Goal: Task Accomplishment & Management: Use online tool/utility

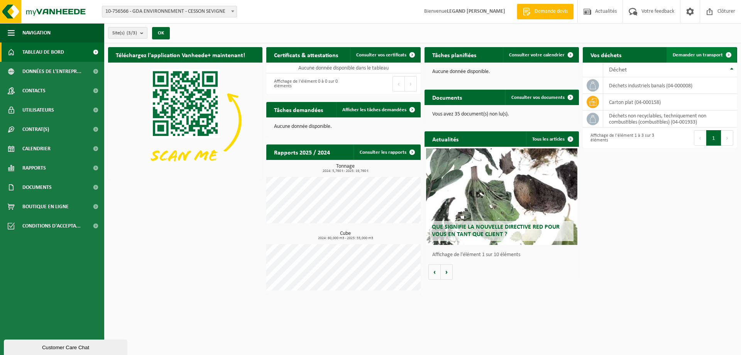
click at [701, 55] on span "Demander un transport" at bounding box center [698, 55] width 50 height 5
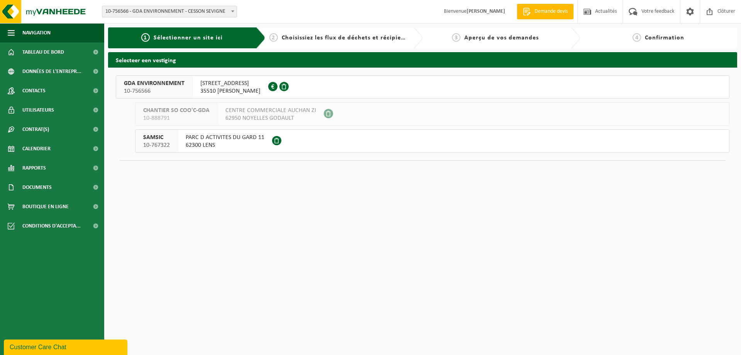
click at [212, 143] on span "62300 LENS" at bounding box center [225, 145] width 79 height 8
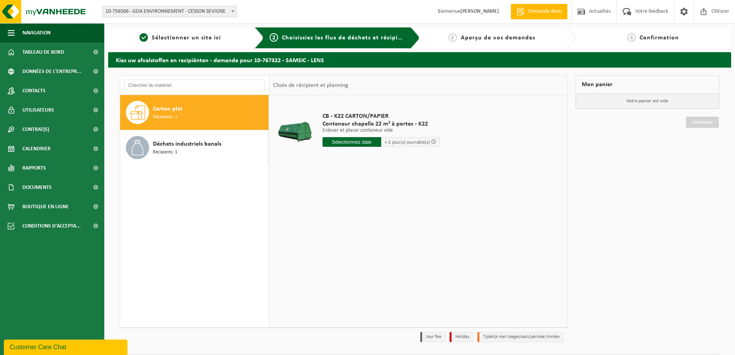
click at [355, 141] on input "text" at bounding box center [351, 142] width 59 height 10
click at [346, 235] on div "30" at bounding box center [343, 235] width 14 height 12
type input "à partir de [DATE]"
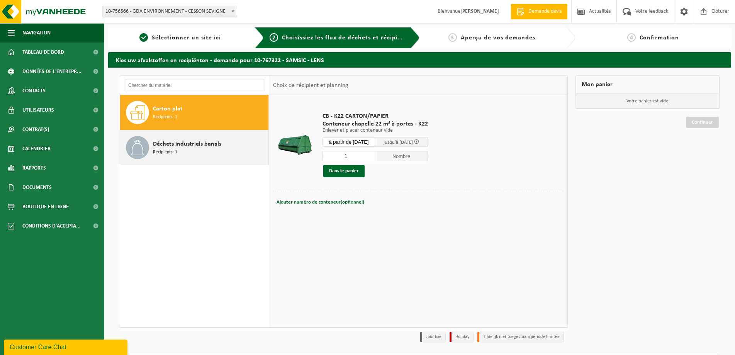
click at [191, 142] on span "Déchets industriels banals" at bounding box center [187, 143] width 68 height 9
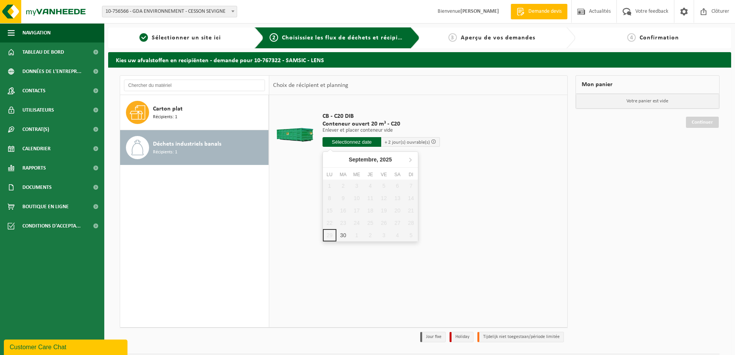
click at [346, 144] on input "text" at bounding box center [351, 142] width 59 height 10
click at [342, 233] on div "30" at bounding box center [343, 235] width 14 height 12
type input "à partir de [DATE]"
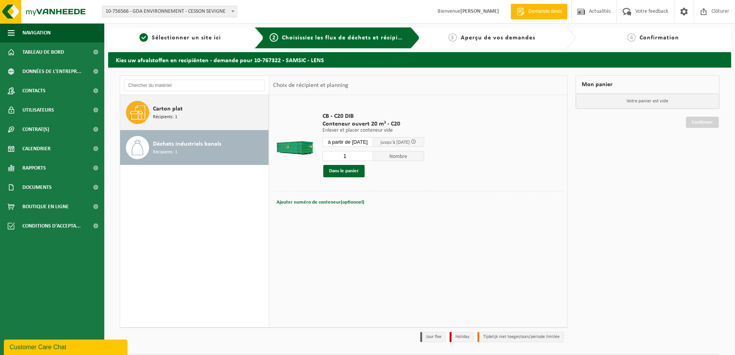
click at [212, 115] on div "Carton plat Récipients: 1" at bounding box center [210, 112] width 114 height 23
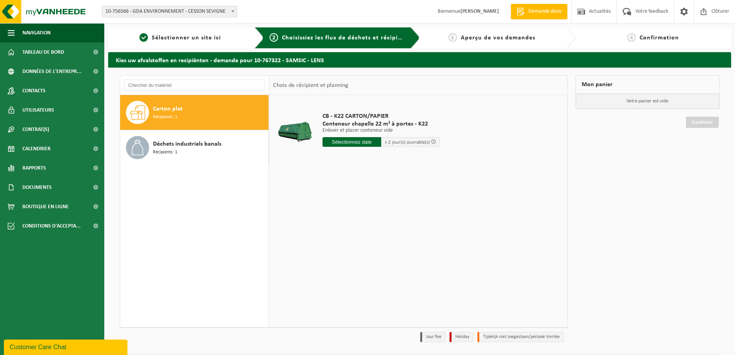
click at [344, 140] on input "text" at bounding box center [351, 142] width 59 height 10
click at [342, 234] on div "30" at bounding box center [343, 235] width 14 height 12
type input "à partir de [DATE]"
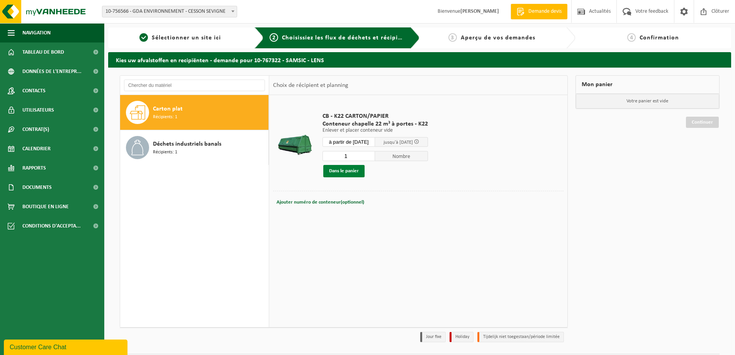
click at [347, 170] on button "Dans le panier" at bounding box center [343, 171] width 41 height 12
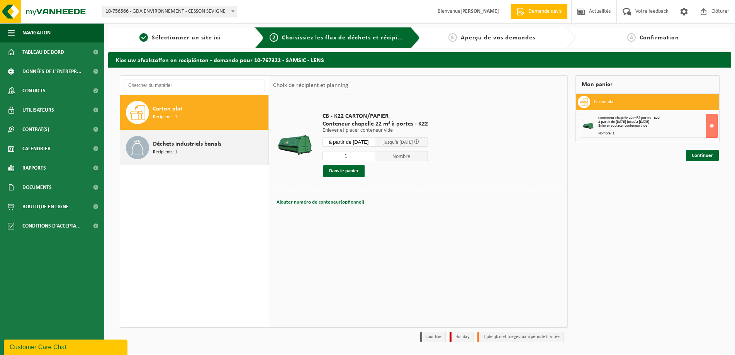
click at [189, 137] on div "Déchets industriels banals Récipients: 1" at bounding box center [210, 147] width 114 height 23
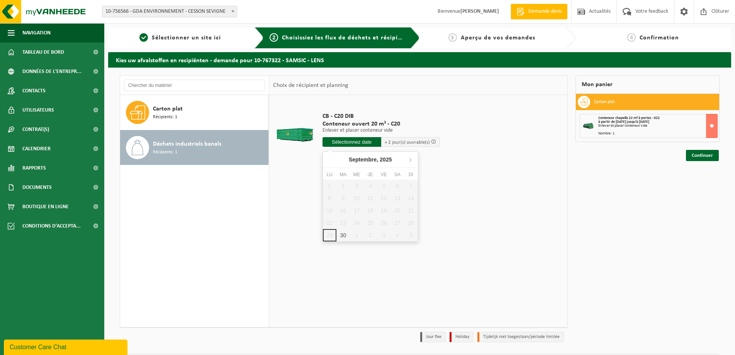
click at [338, 138] on input "text" at bounding box center [351, 142] width 59 height 10
click at [344, 231] on div "30" at bounding box center [343, 235] width 14 height 12
type input "à partir de [DATE]"
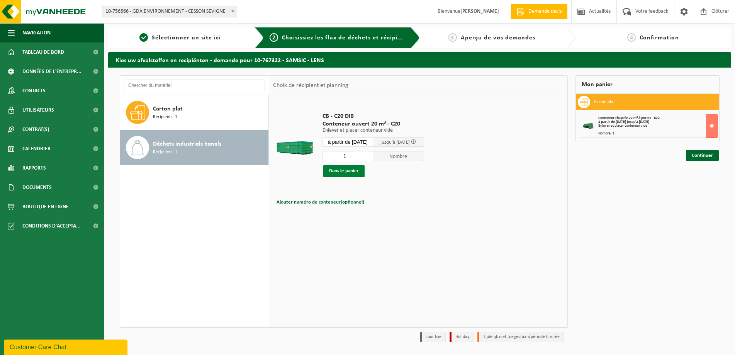
click at [355, 173] on button "Dans le panier" at bounding box center [343, 171] width 41 height 12
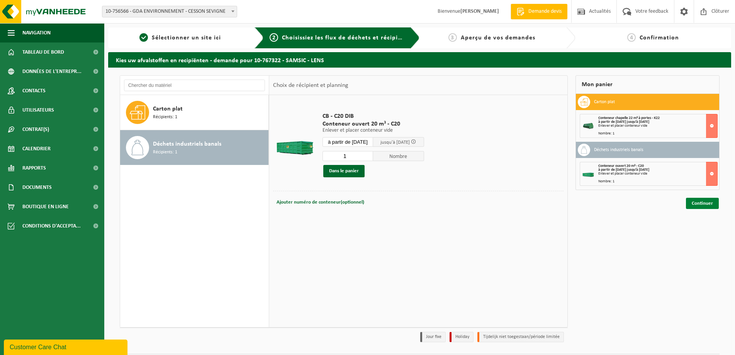
click at [697, 205] on link "Continuer" at bounding box center [702, 203] width 33 height 11
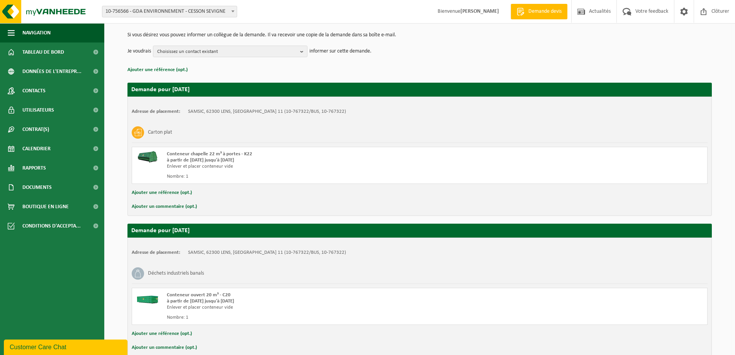
scroll to position [117, 0]
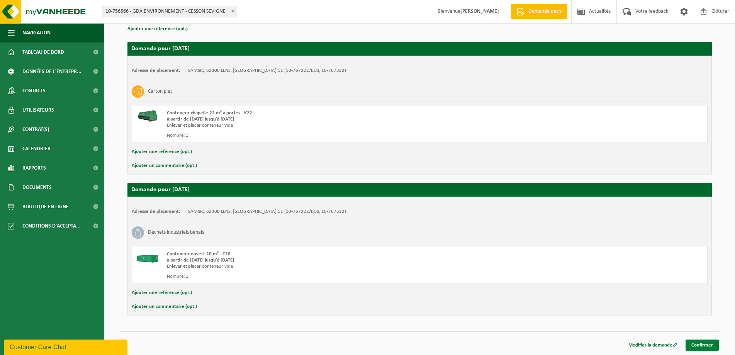
click at [699, 346] on link "Confirmer" at bounding box center [701, 344] width 33 height 11
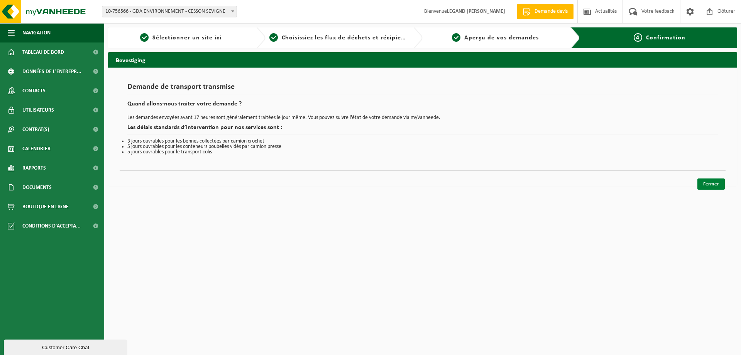
click at [710, 185] on link "Fermer" at bounding box center [711, 183] width 27 height 11
